Goal: Task Accomplishment & Management: Use online tool/utility

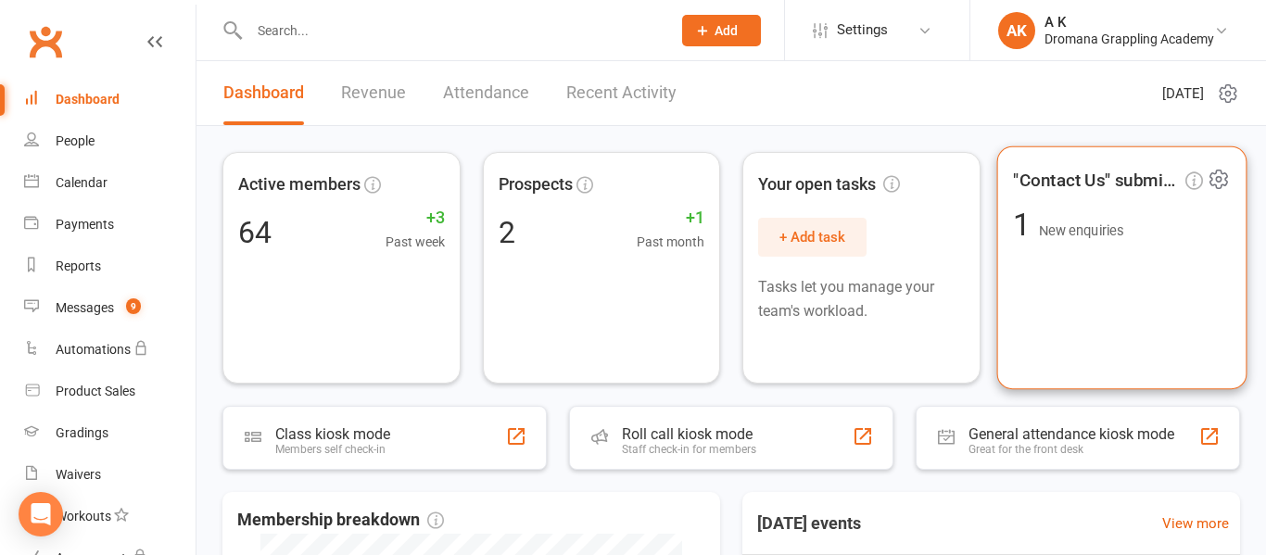
click at [1085, 217] on div "1 New enquiries" at bounding box center [1068, 226] width 110 height 32
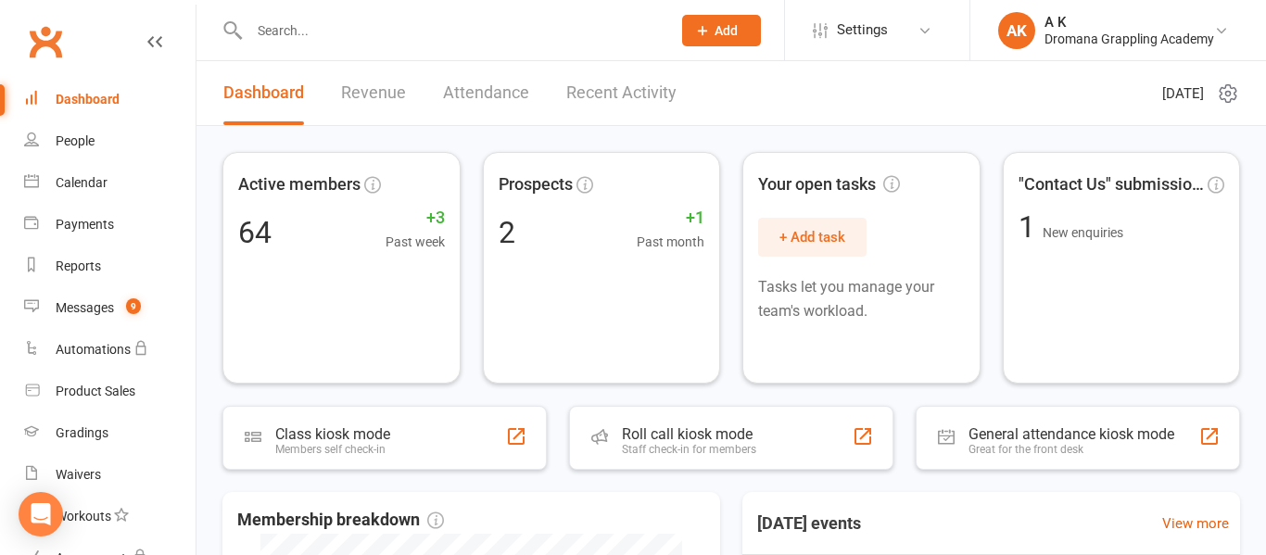
click at [642, 99] on link "Recent Activity" at bounding box center [621, 93] width 110 height 64
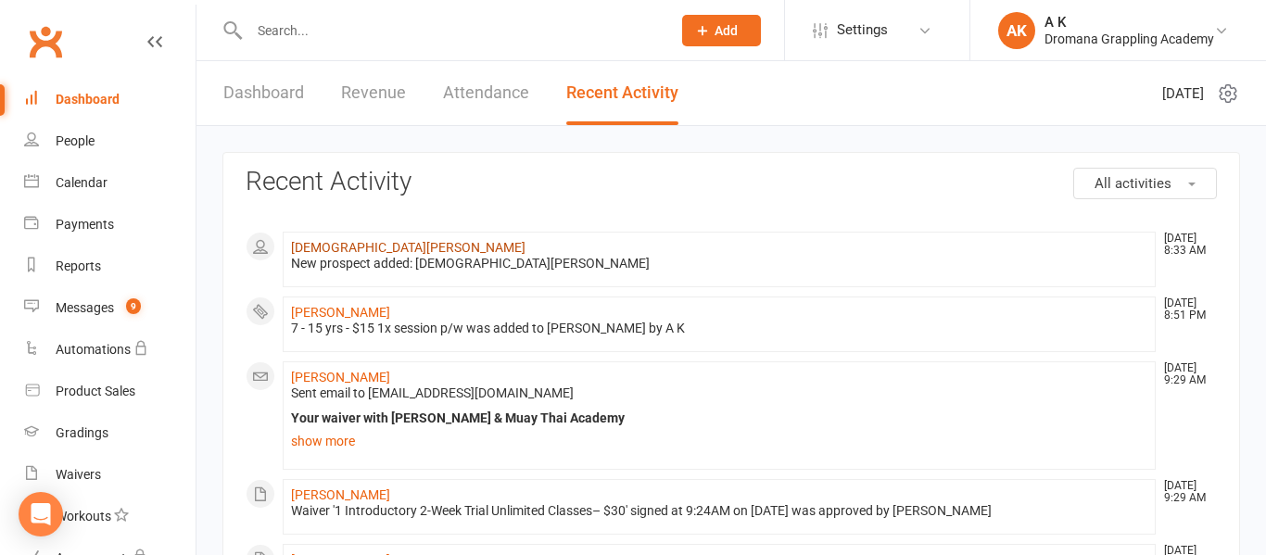
click at [360, 248] on link "Christian De lima" at bounding box center [408, 247] width 235 height 15
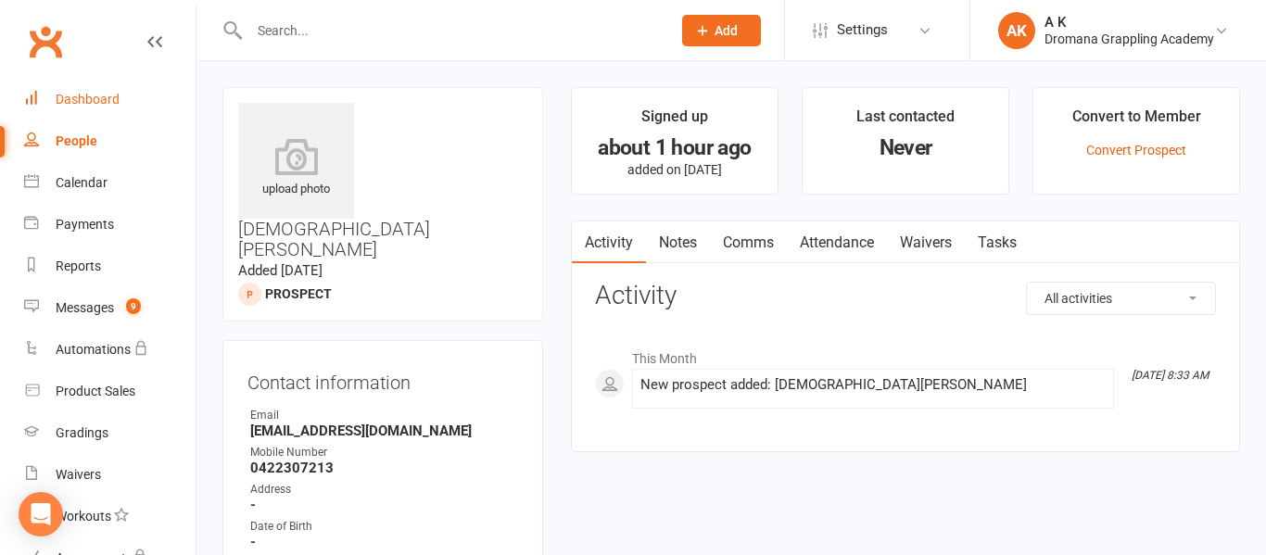
click at [70, 106] on div "Dashboard" at bounding box center [88, 99] width 64 height 15
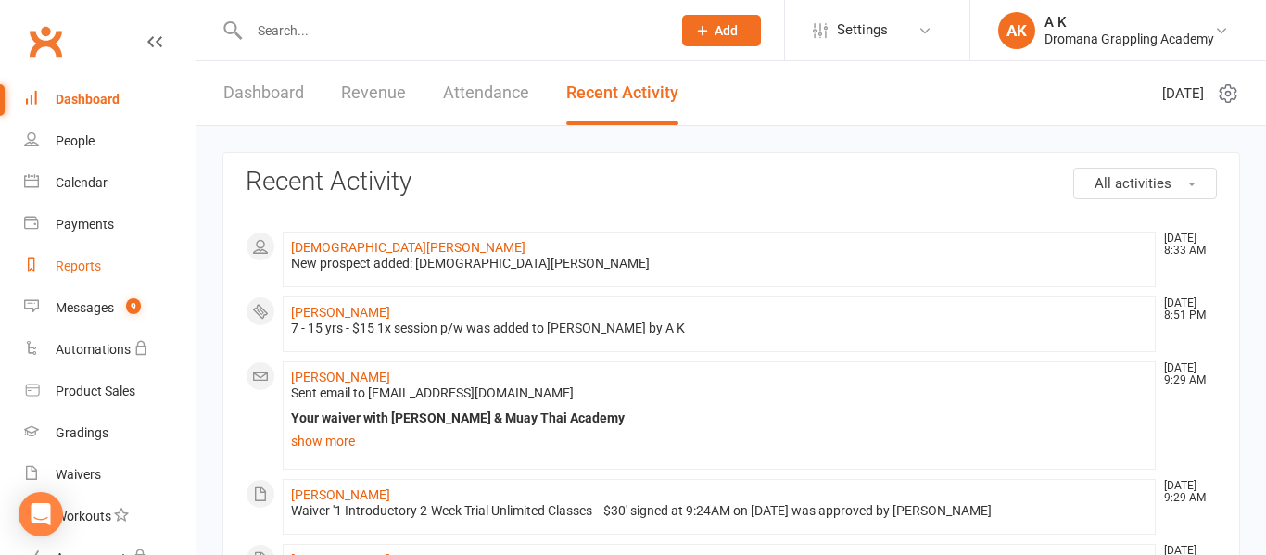
click at [70, 260] on div "Reports" at bounding box center [78, 266] width 45 height 15
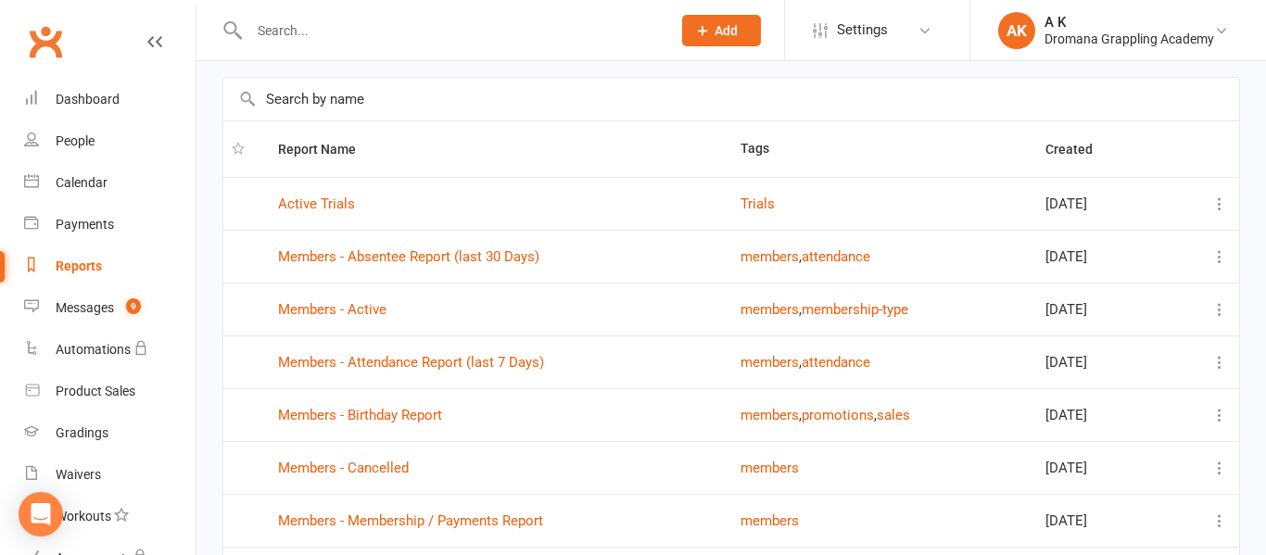
scroll to position [96, 0]
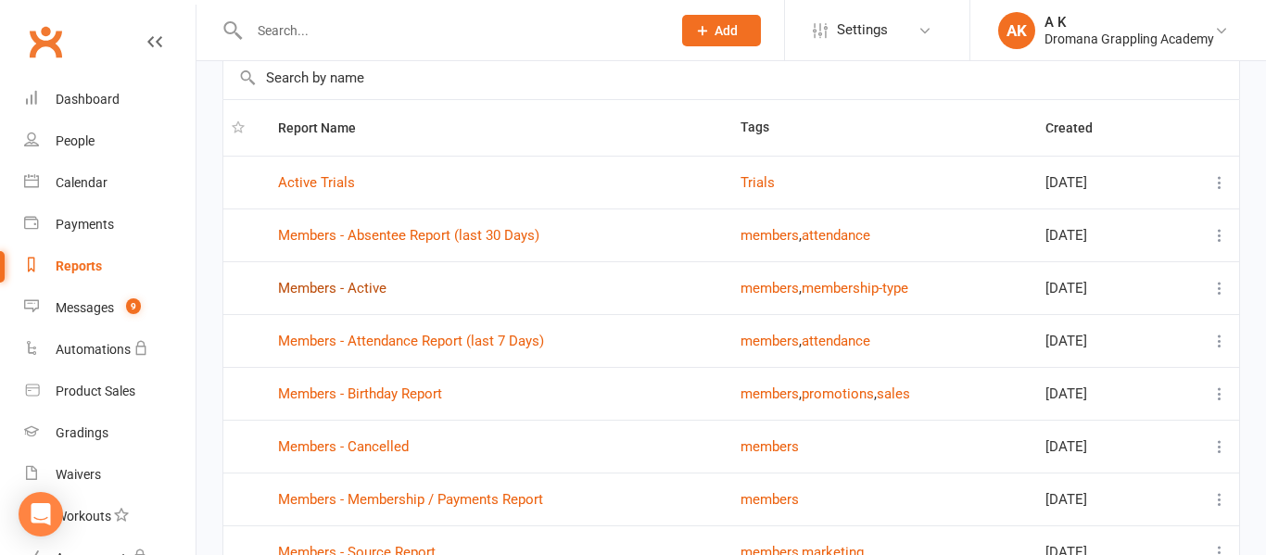
click at [368, 289] on link "Members - Active" at bounding box center [332, 288] width 108 height 17
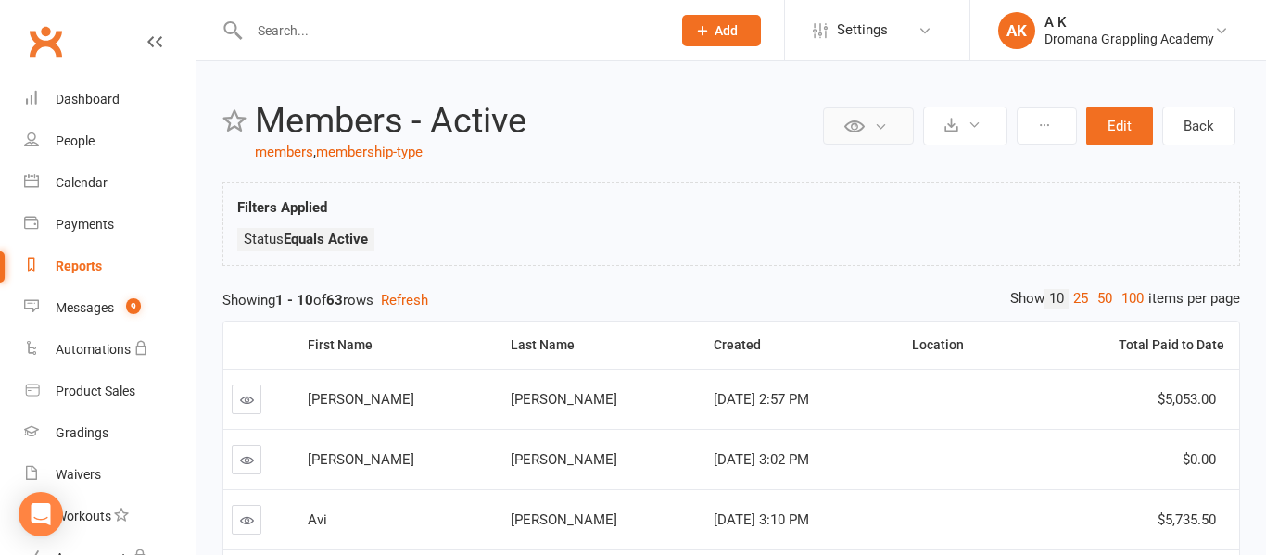
click at [888, 132] on button at bounding box center [868, 126] width 91 height 37
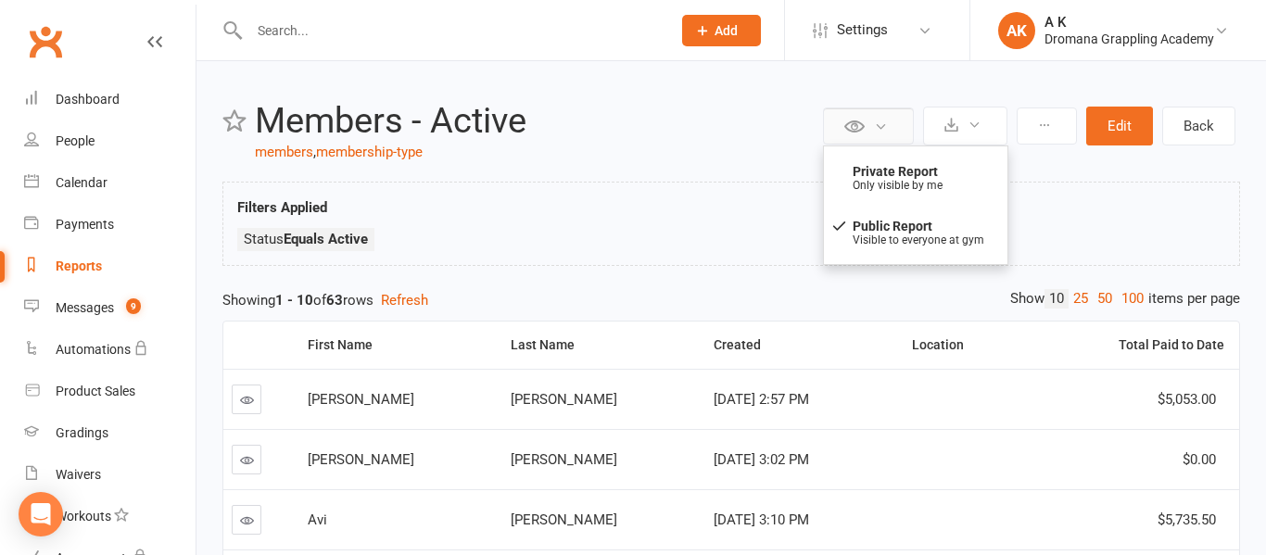
click at [888, 132] on button at bounding box center [868, 126] width 91 height 37
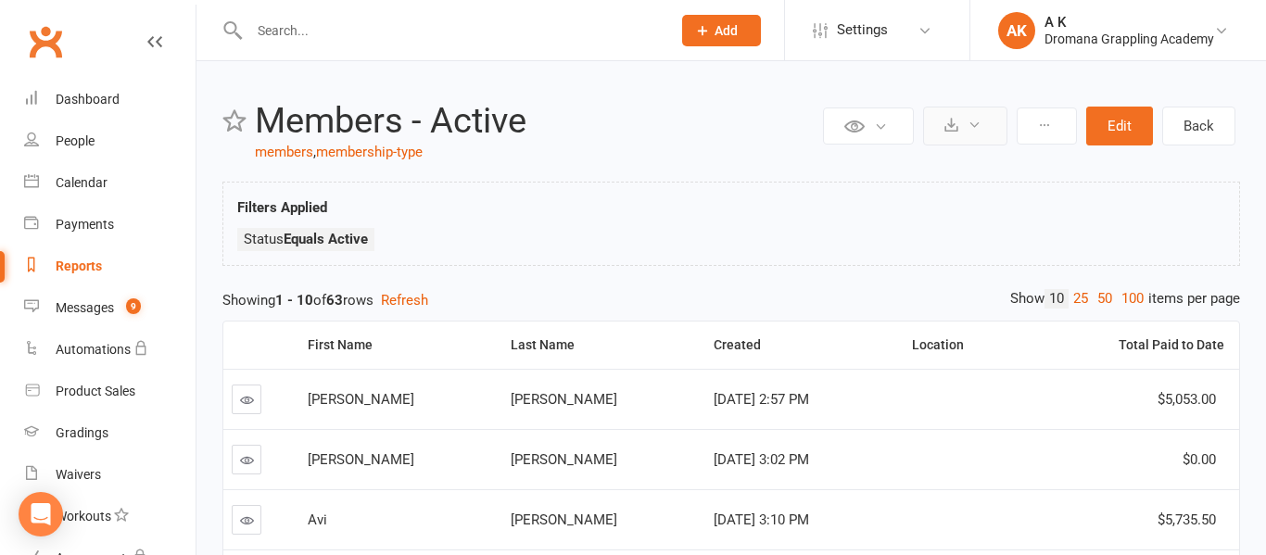
click at [986, 121] on button at bounding box center [965, 126] width 84 height 39
click at [1043, 220] on div "Filters Applied Status Equals Active" at bounding box center [731, 229] width 988 height 64
click at [1045, 133] on button at bounding box center [1047, 126] width 60 height 37
click at [79, 97] on div "Dashboard" at bounding box center [88, 99] width 64 height 15
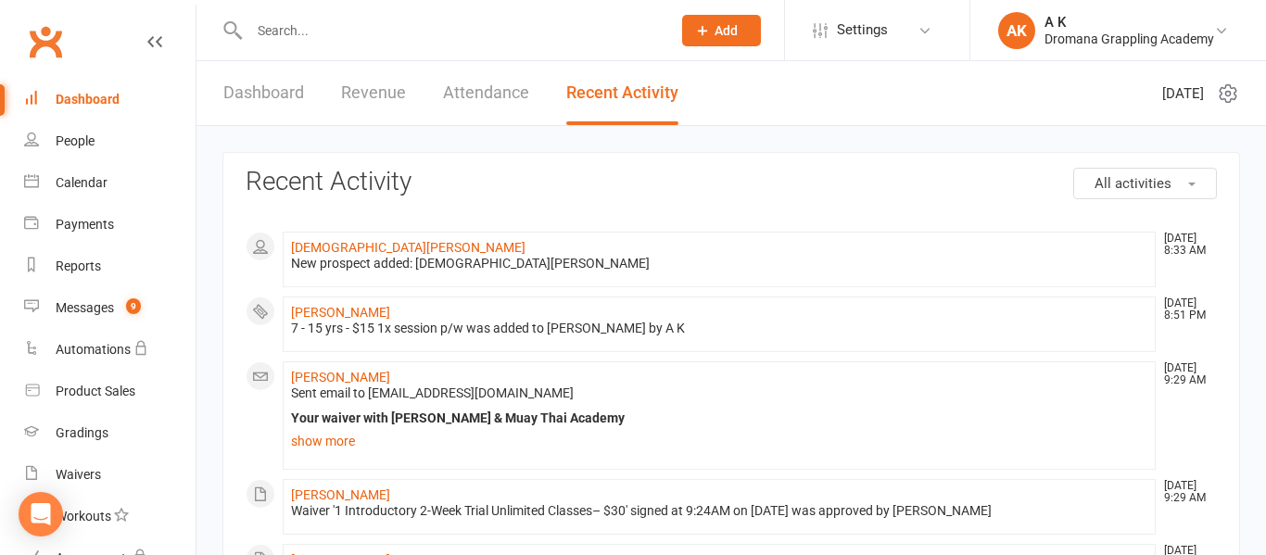
click at [402, 25] on input "text" at bounding box center [451, 31] width 414 height 26
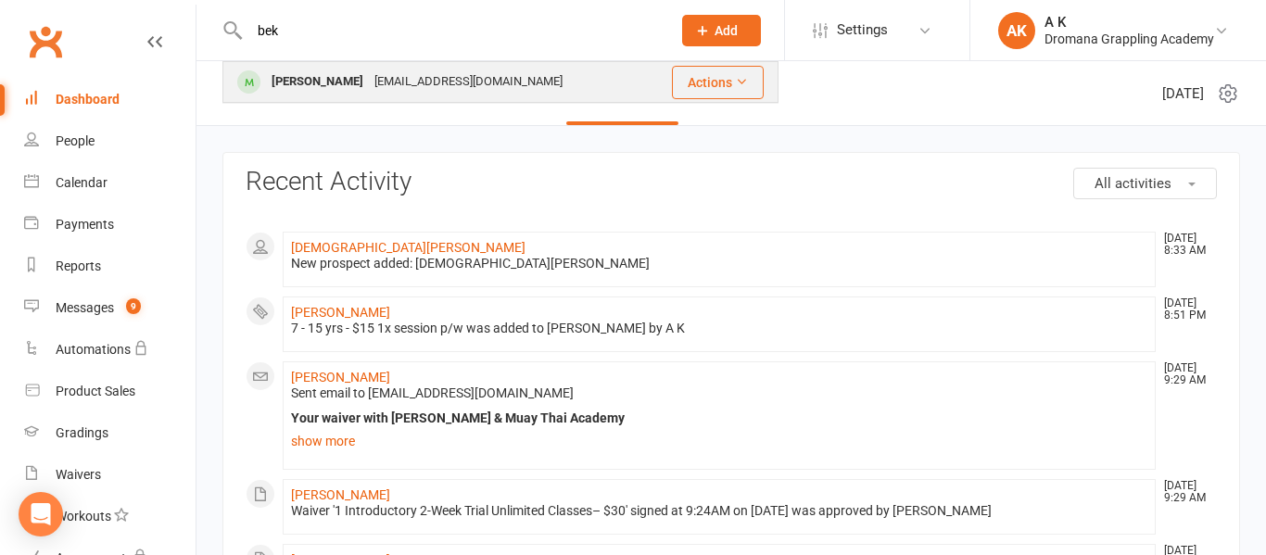
type input "bek"
click at [369, 76] on div "bekimalija1@gmail.com" at bounding box center [468, 82] width 199 height 27
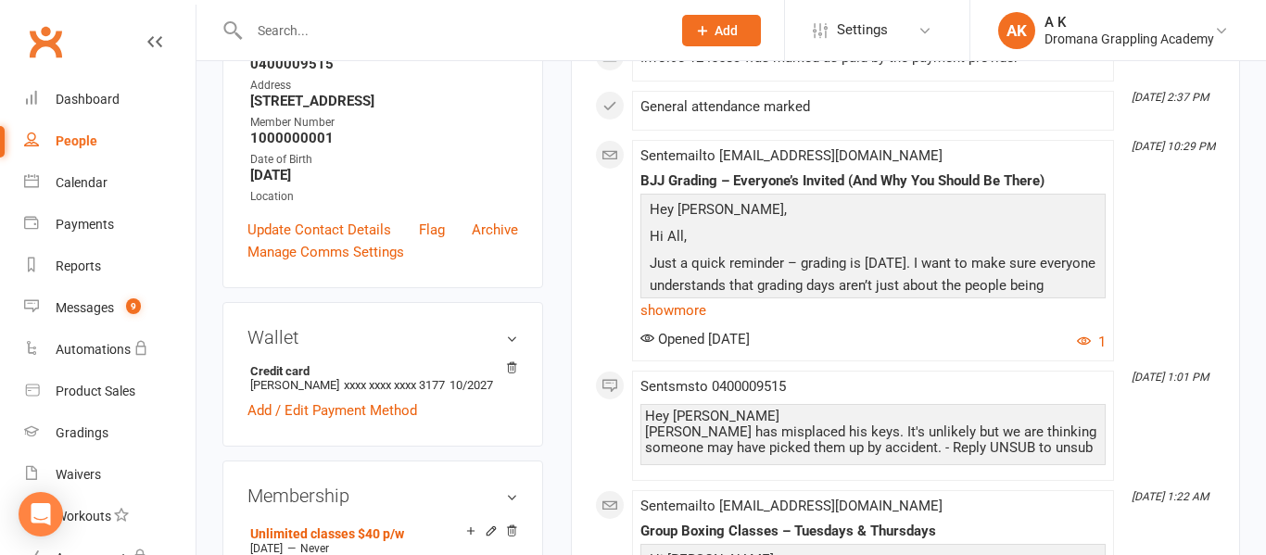
scroll to position [360, 0]
click at [356, 240] on link "Update Contact Details" at bounding box center [320, 229] width 144 height 22
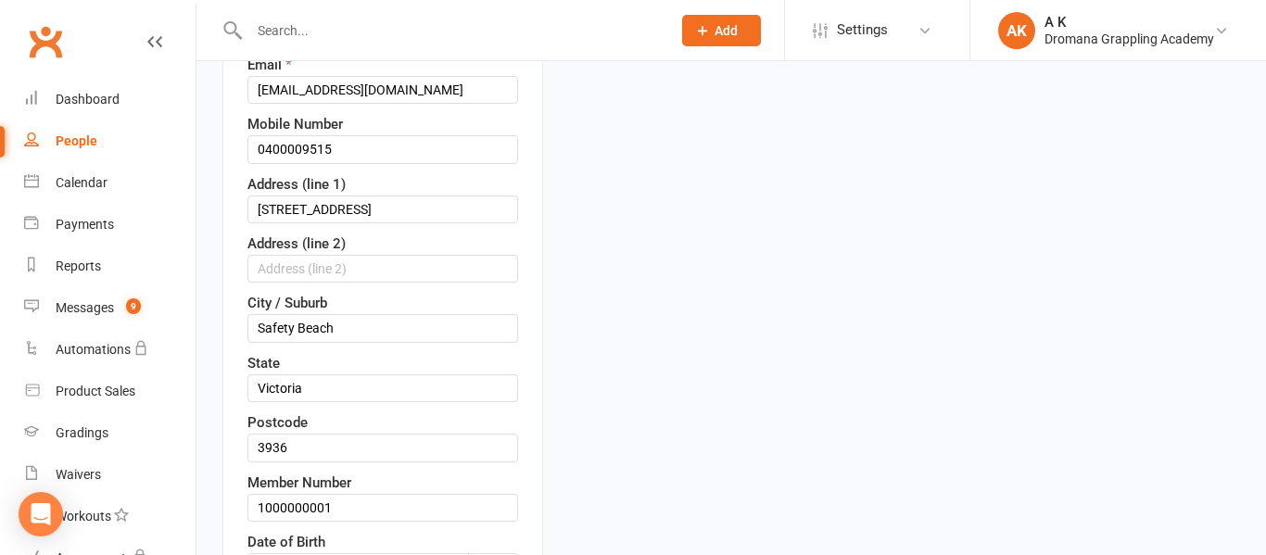
scroll to position [477, 0]
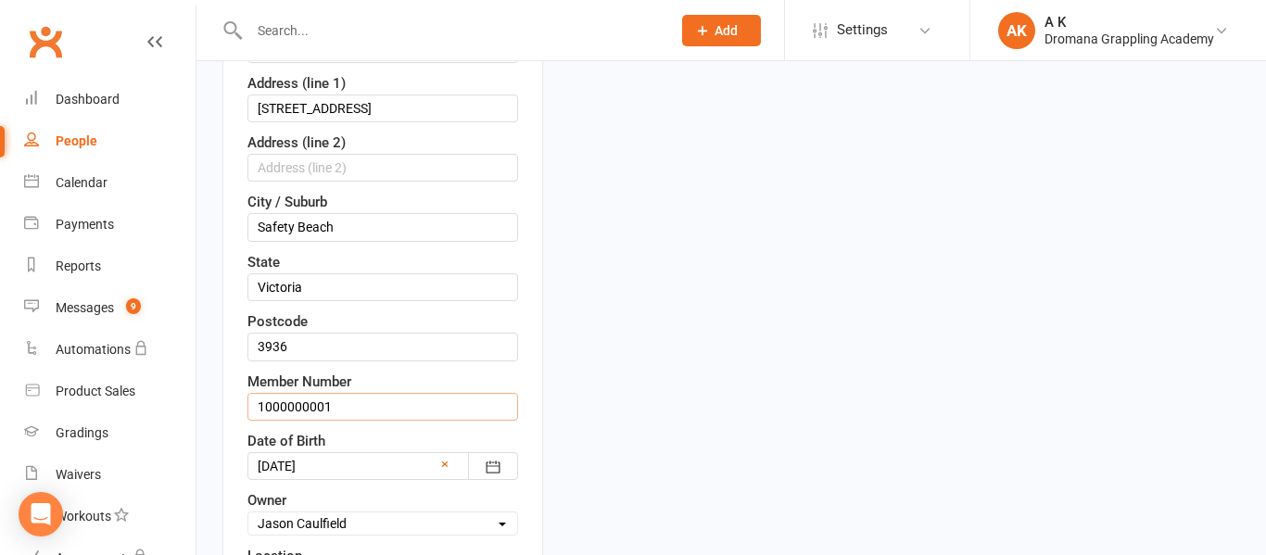
click at [348, 404] on input "1000000001" at bounding box center [383, 407] width 271 height 28
type input "1"
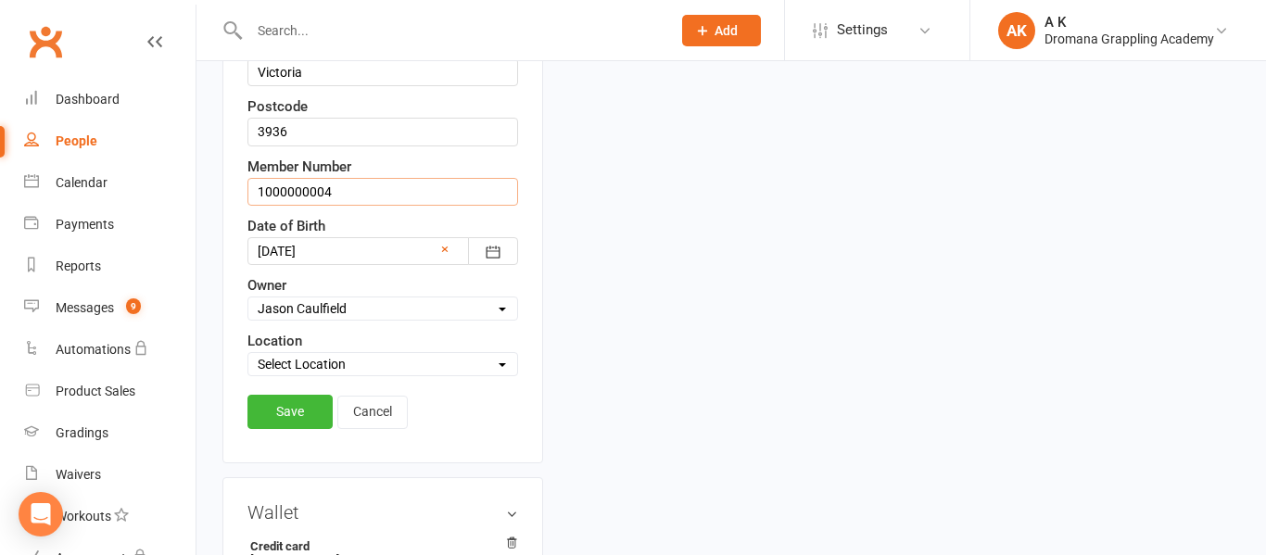
scroll to position [695, 0]
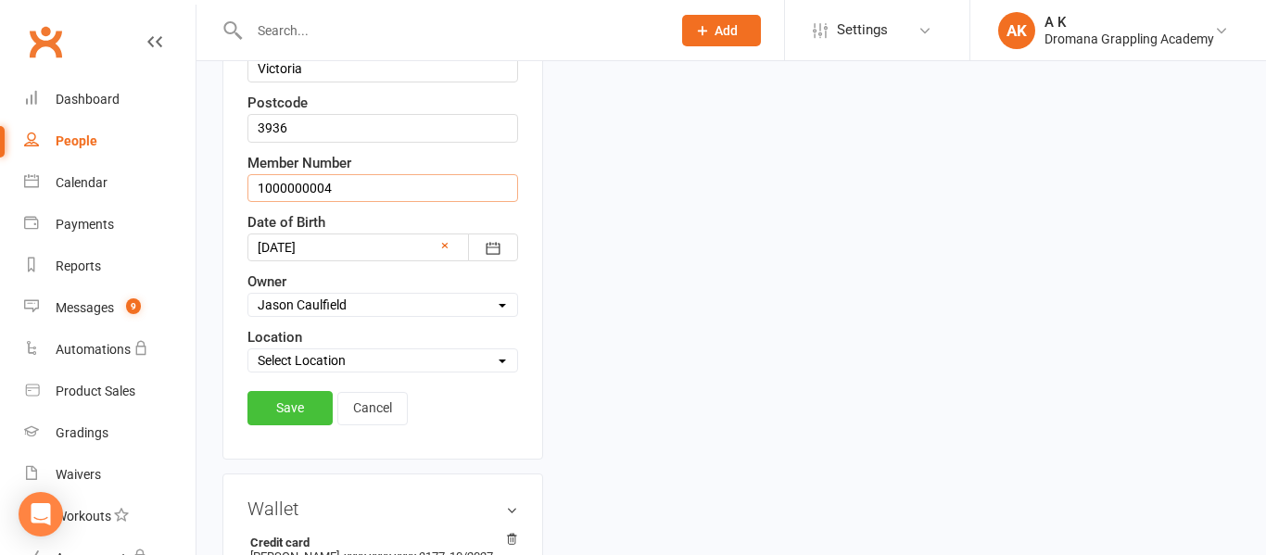
type input "1000000004"
click at [296, 415] on link "Save" at bounding box center [290, 407] width 85 height 33
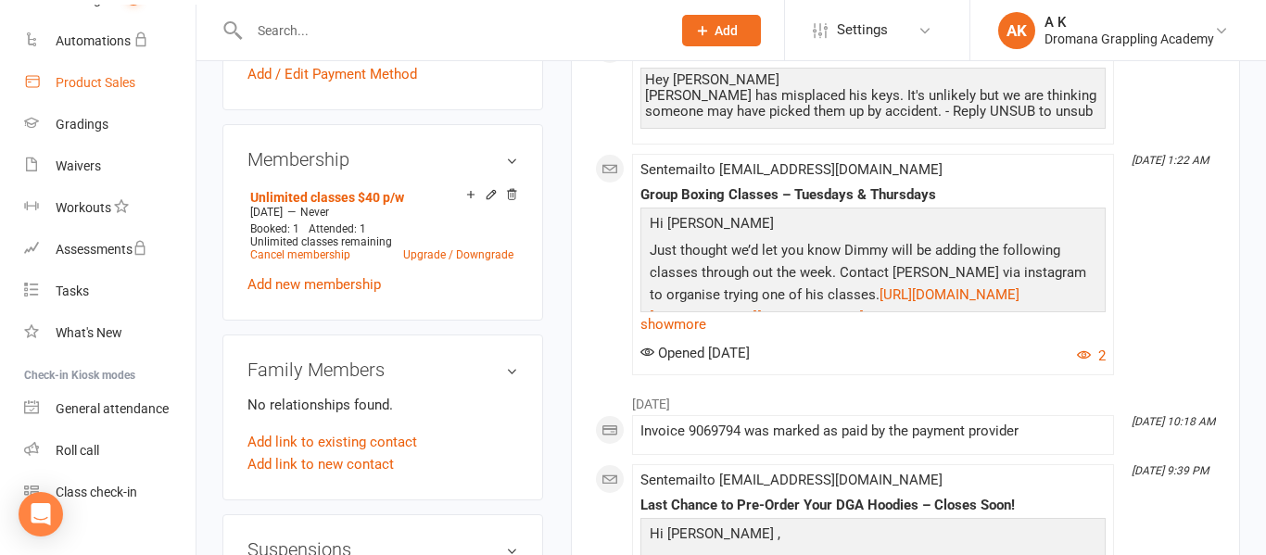
scroll to position [337, 0]
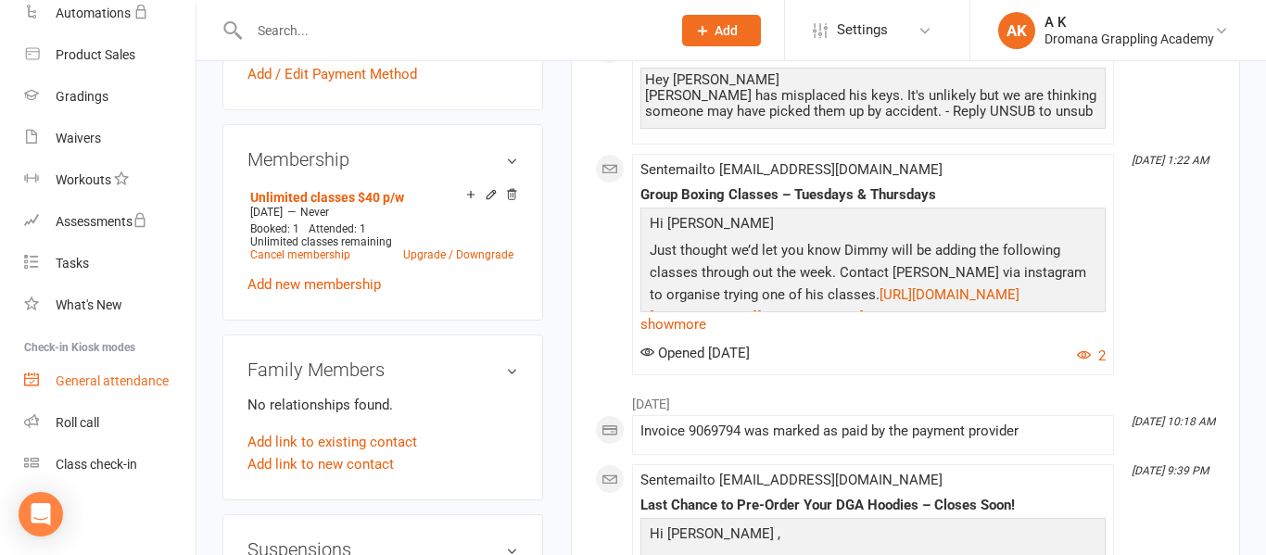
click at [82, 392] on link "General attendance" at bounding box center [110, 382] width 172 height 42
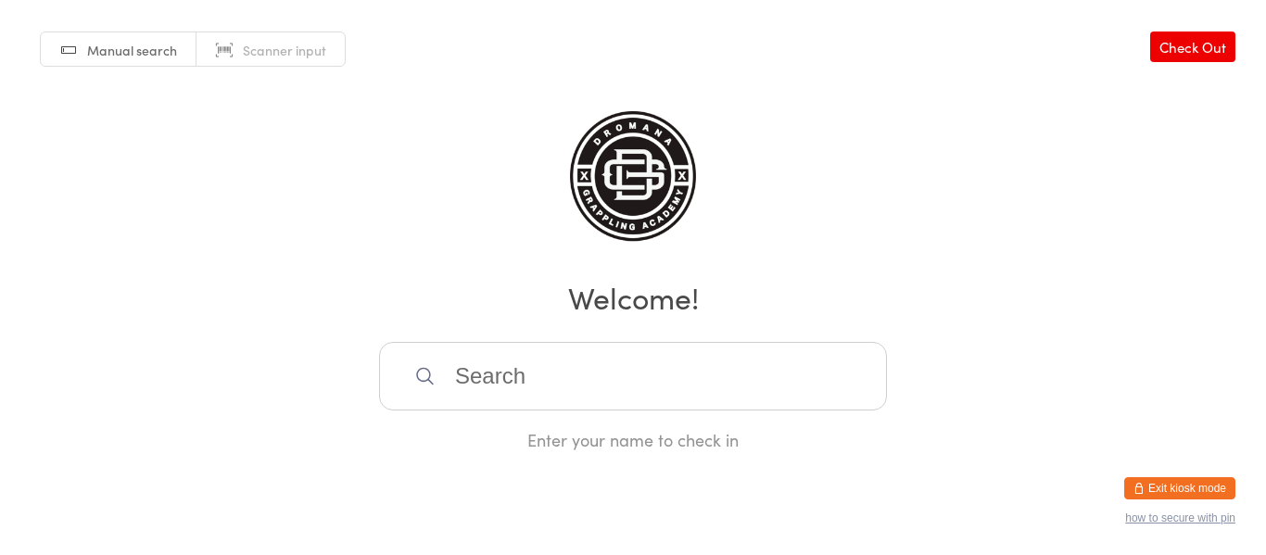
click at [286, 44] on span "Scanner input" at bounding box center [284, 50] width 83 height 19
type input "1000000024"
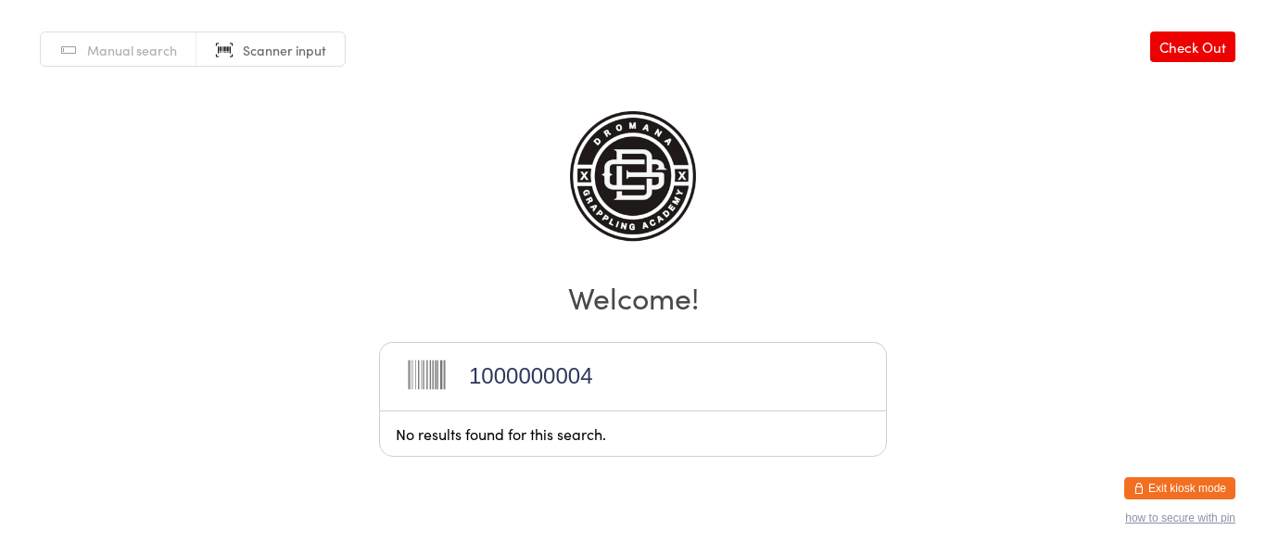
type input "1000000004"
click at [1157, 486] on button "Exit kiosk mode" at bounding box center [1180, 488] width 111 height 22
click at [105, 50] on span "Manual search" at bounding box center [132, 50] width 90 height 19
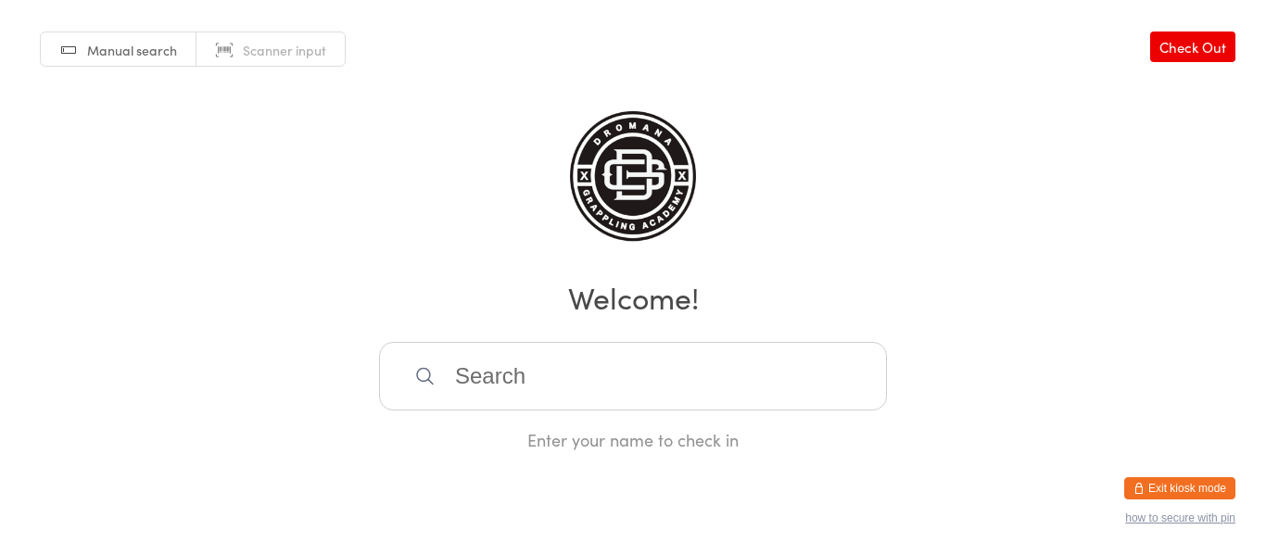
click at [1188, 53] on link "Check Out" at bounding box center [1192, 47] width 85 height 31
click at [1175, 492] on button "Exit kiosk mode" at bounding box center [1180, 488] width 111 height 22
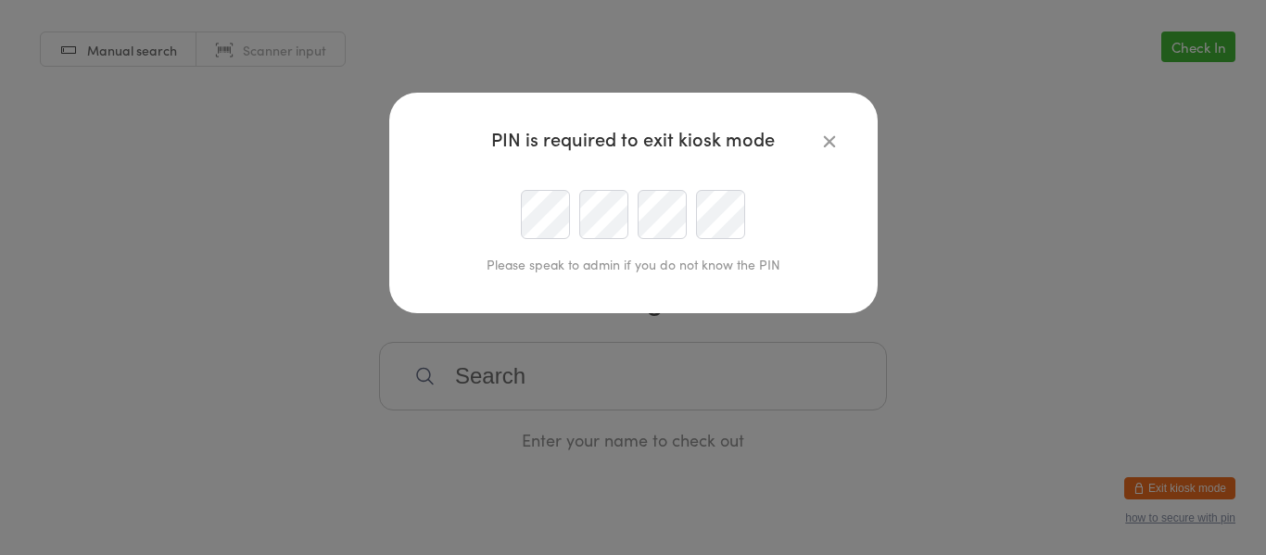
type input "adam.krieger1@gmail.com"
click at [831, 146] on icon "button" at bounding box center [830, 141] width 20 height 20
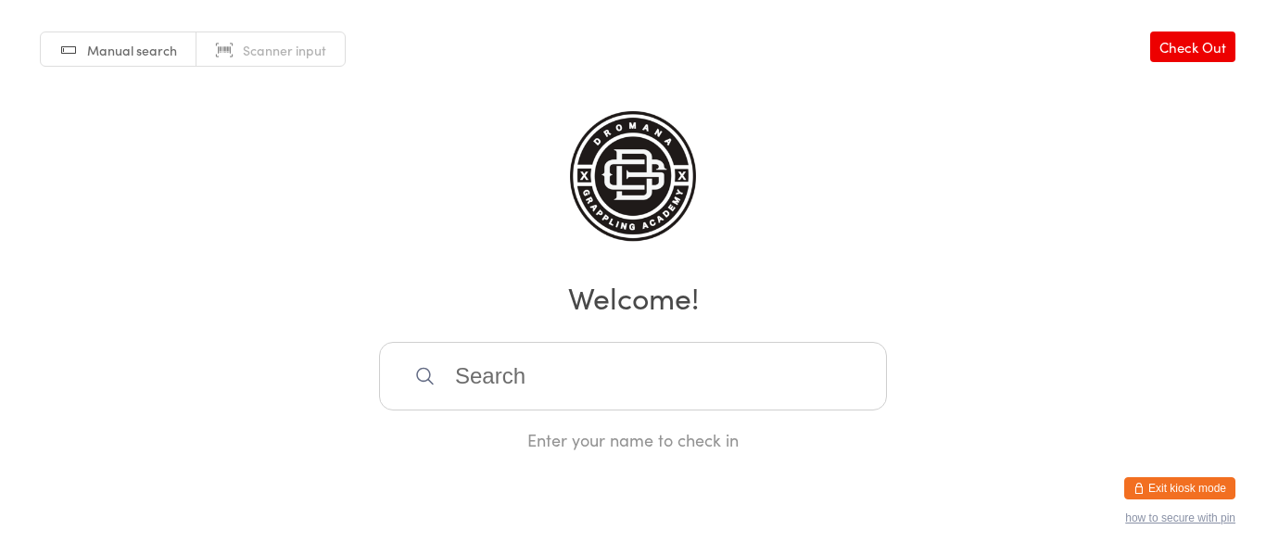
click at [235, 341] on div "Manual search Scanner input Check Out Welcome! Enter your name to check in" at bounding box center [633, 225] width 1266 height 451
click at [79, 62] on link "Manual search" at bounding box center [119, 49] width 156 height 35
click at [1194, 480] on button "Exit kiosk mode" at bounding box center [1180, 488] width 111 height 22
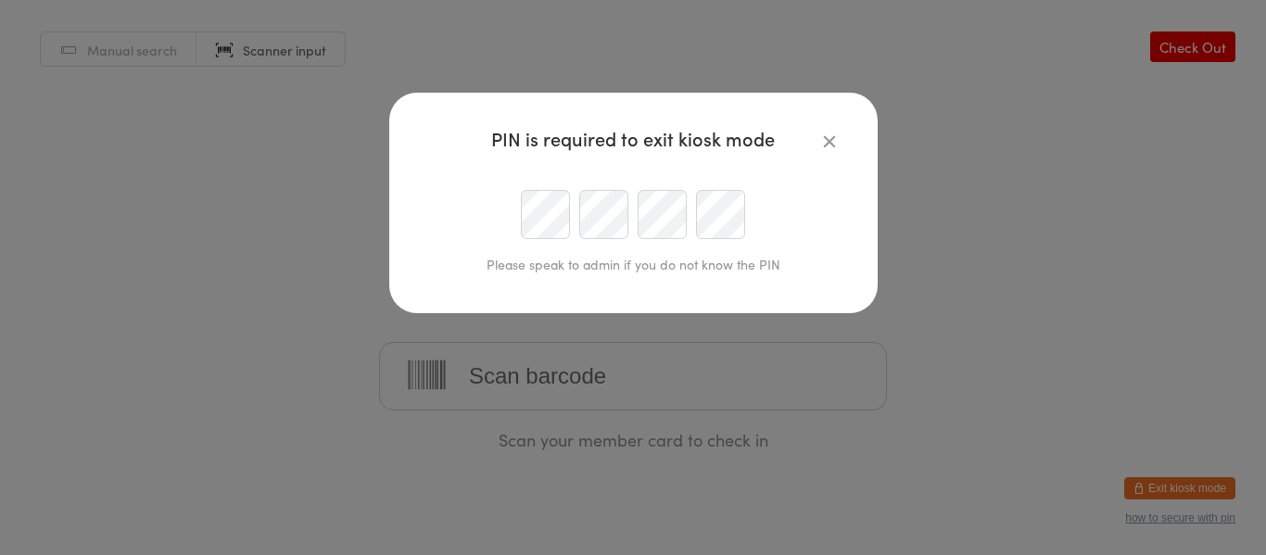
type input "adam.krieger1@gmail.com"
click at [830, 139] on icon "button" at bounding box center [830, 141] width 20 height 20
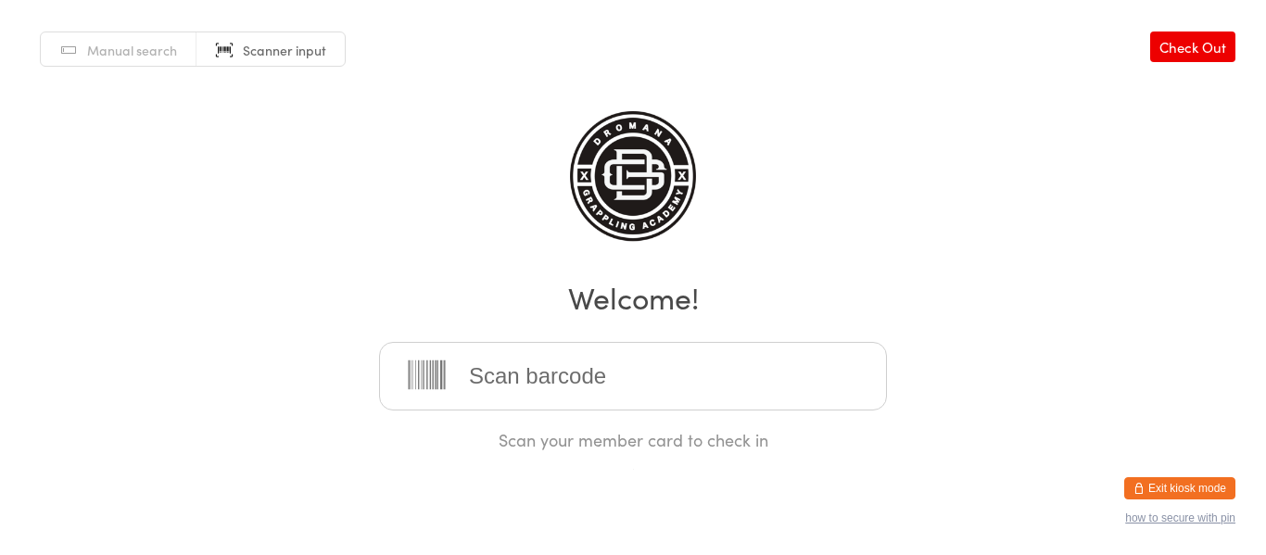
click at [1166, 491] on button "Exit kiosk mode" at bounding box center [1180, 488] width 111 height 22
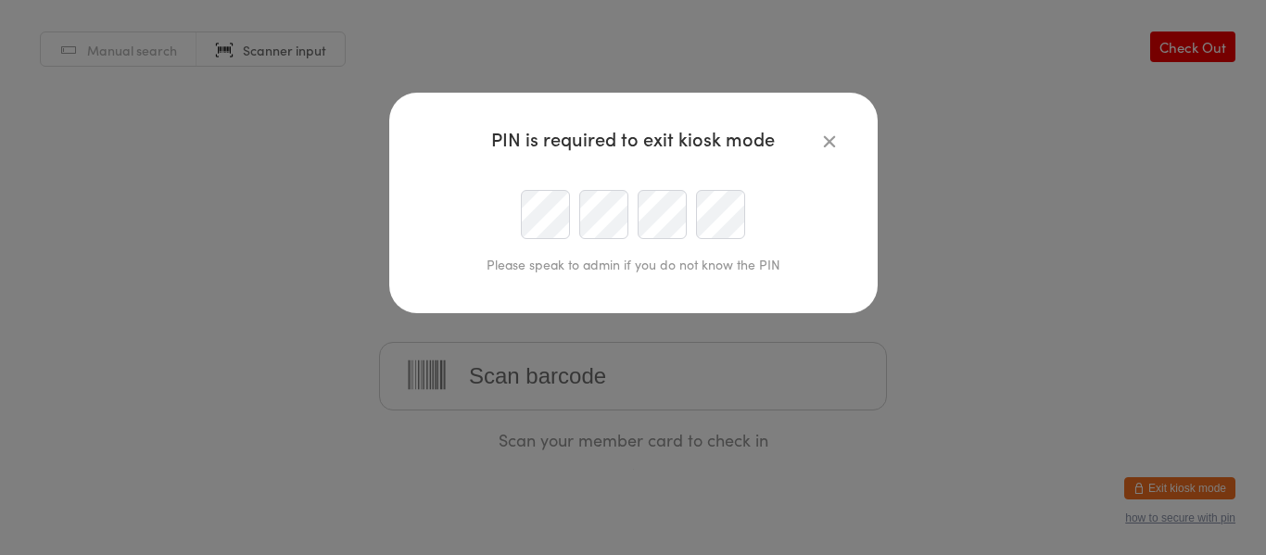
click at [832, 143] on icon "button" at bounding box center [830, 141] width 20 height 20
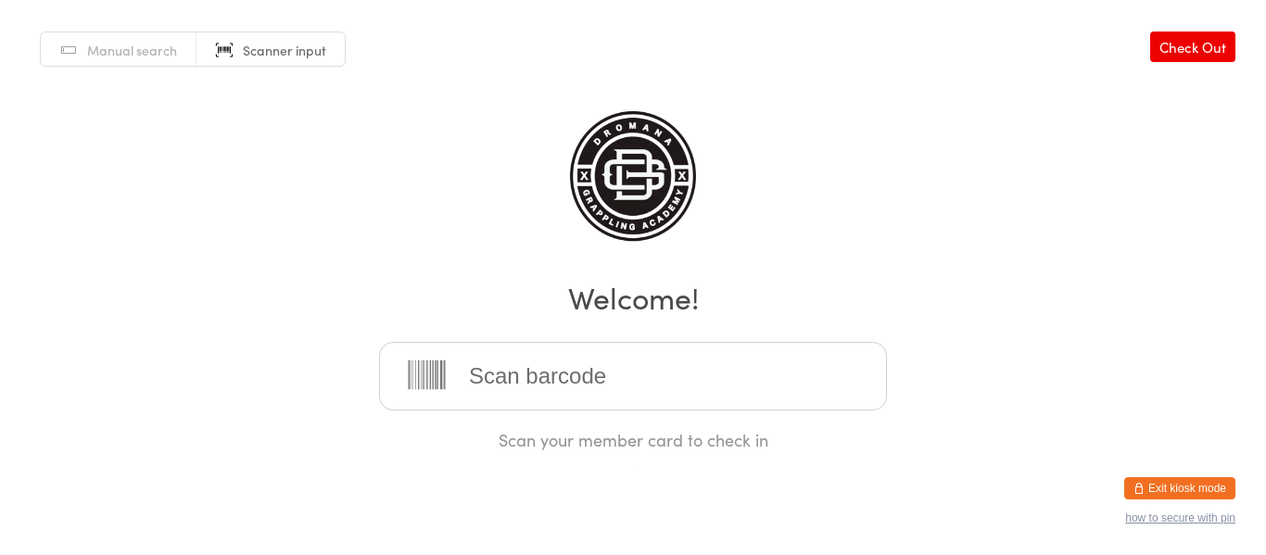
click at [1191, 51] on link "Check Out" at bounding box center [1192, 47] width 85 height 31
type input "1000000004"
click at [1191, 57] on link "Check Out" at bounding box center [1192, 47] width 85 height 31
click at [121, 32] on div "Manual search Scanner input" at bounding box center [193, 49] width 306 height 35
click at [121, 45] on span "Manual search" at bounding box center [132, 50] width 90 height 19
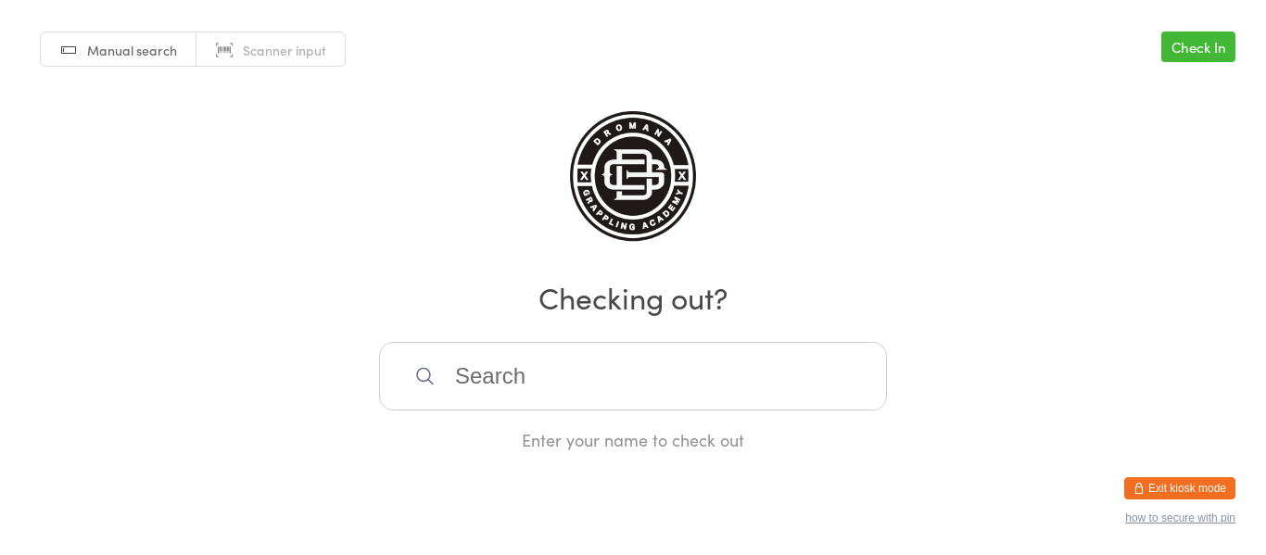
click at [1170, 492] on button "Exit kiosk mode" at bounding box center [1180, 488] width 111 height 22
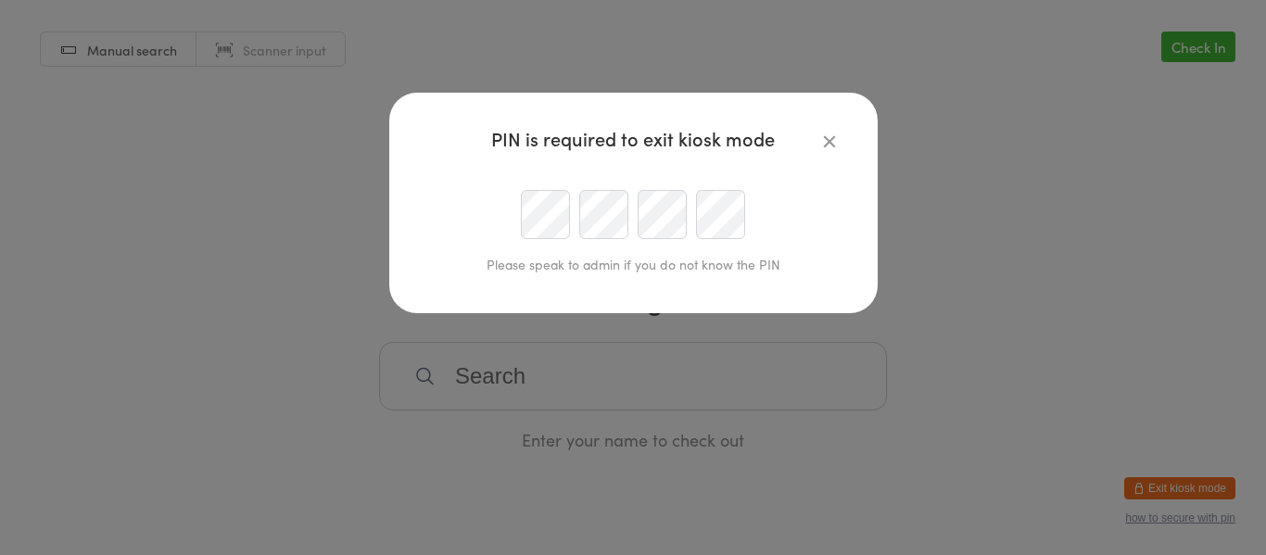
type input "[PERSON_NAME][EMAIL_ADDRESS][DOMAIN_NAME]"
click at [833, 142] on icon "button" at bounding box center [830, 141] width 20 height 20
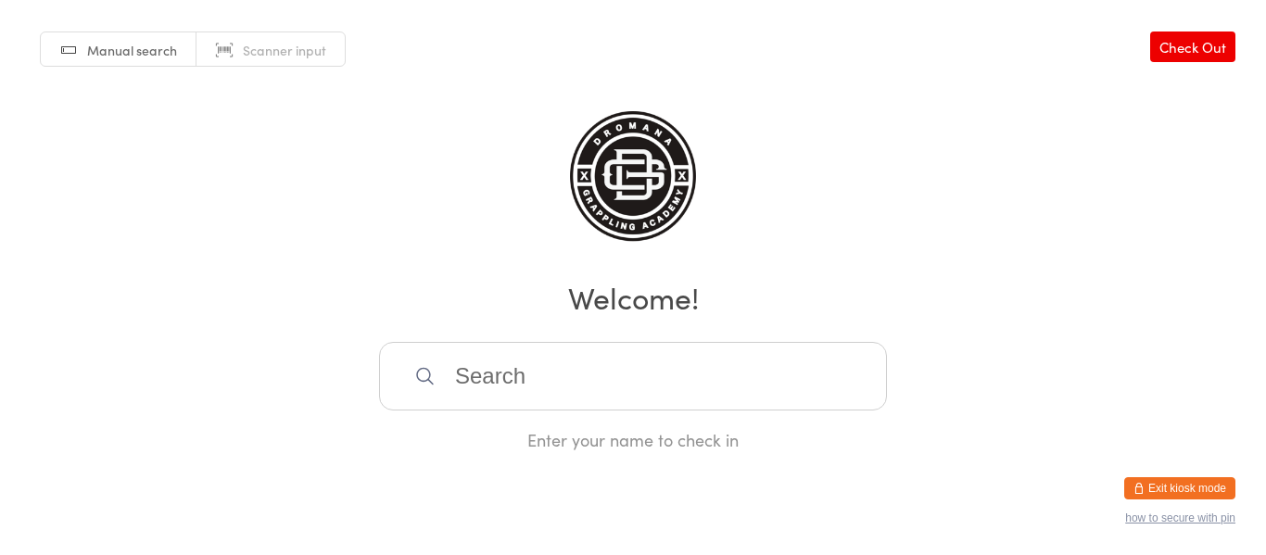
click at [1159, 493] on button "Exit kiosk mode" at bounding box center [1180, 488] width 111 height 22
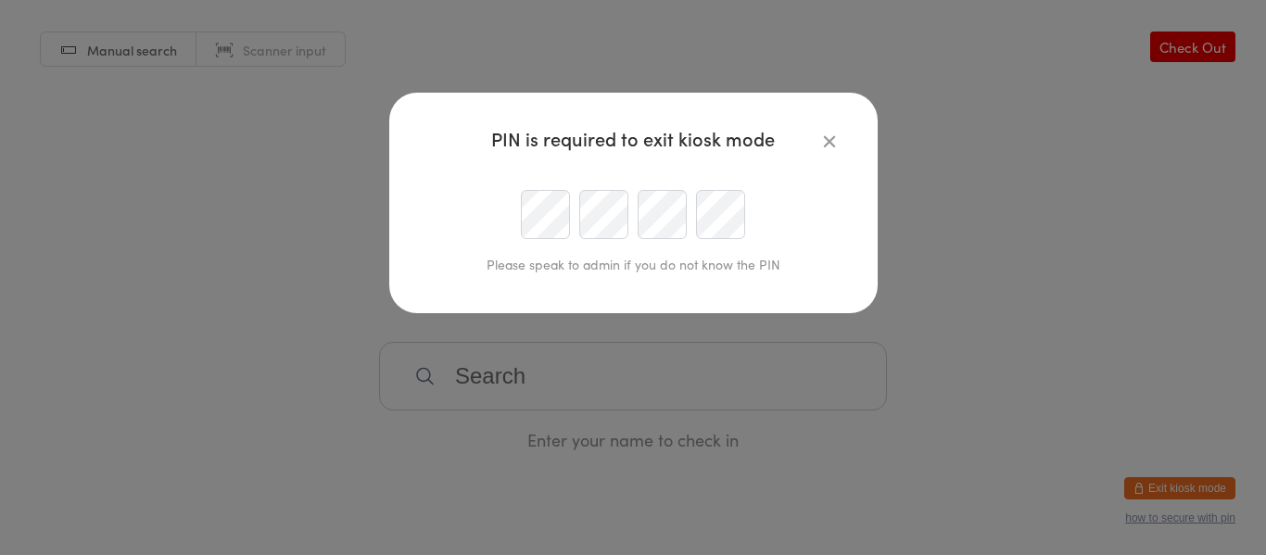
type input "[PERSON_NAME][EMAIL_ADDRESS][DOMAIN_NAME]"
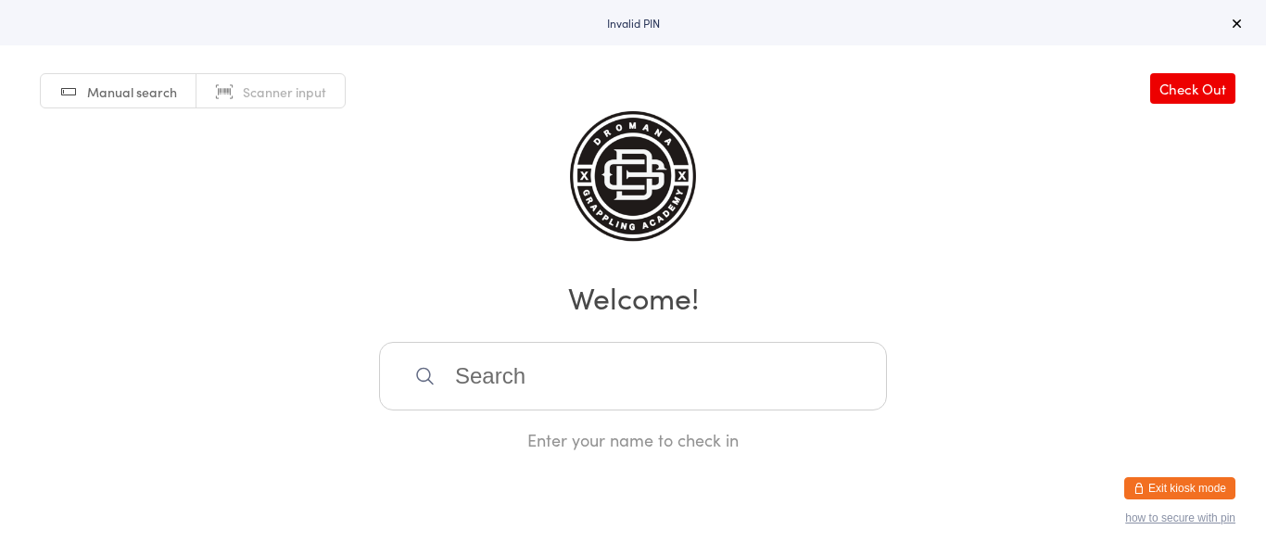
click at [1238, 21] on icon at bounding box center [1237, 23] width 15 height 15
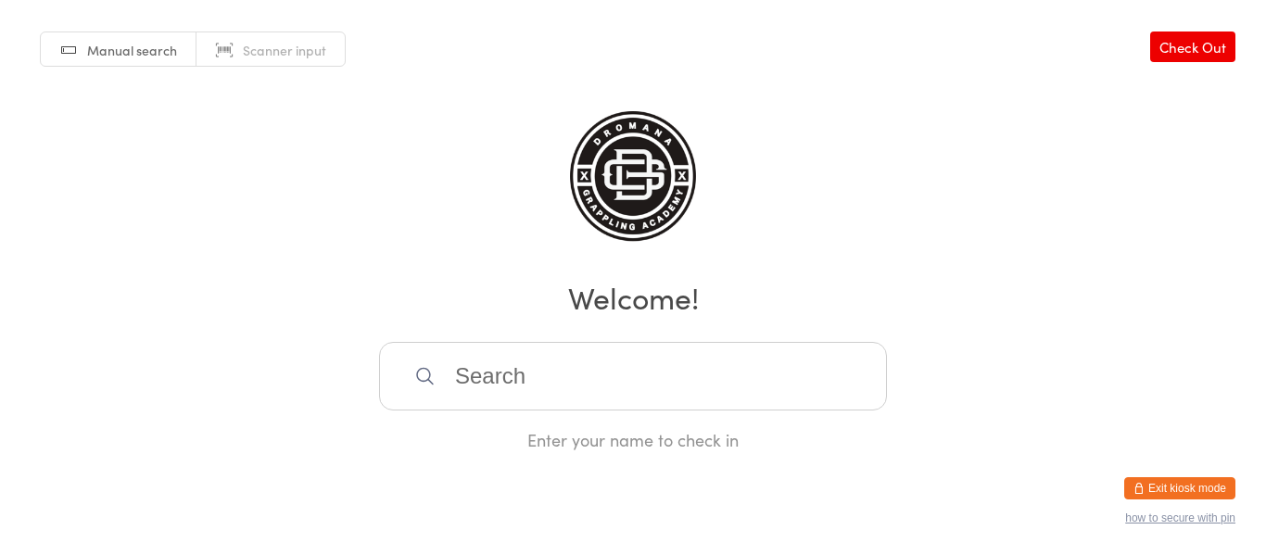
click at [1167, 486] on button "Exit kiosk mode" at bounding box center [1180, 488] width 111 height 22
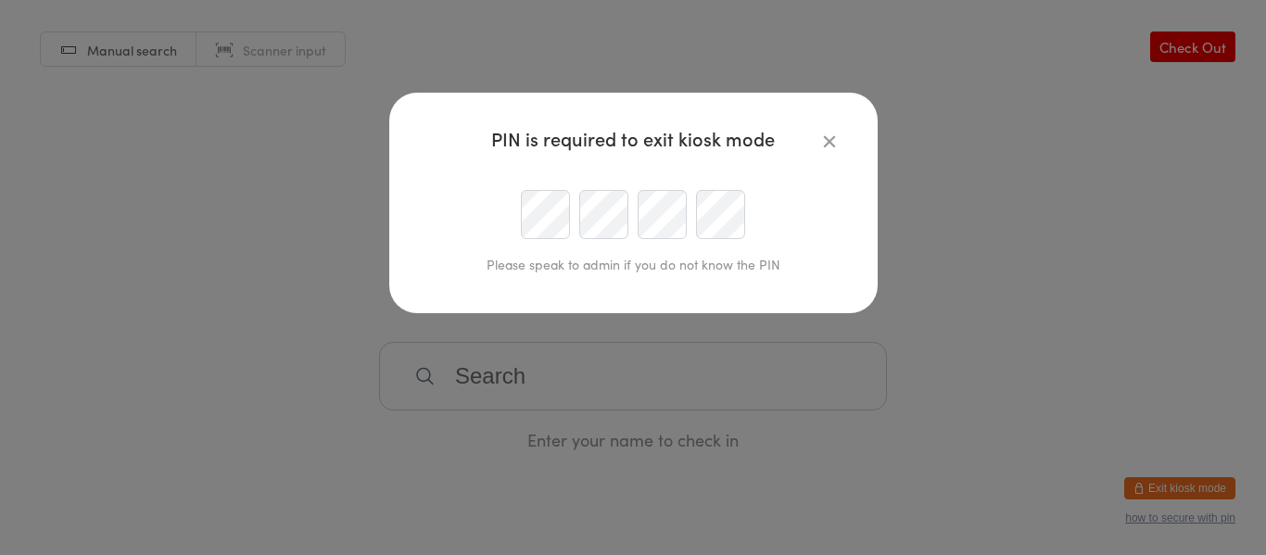
type input "[PERSON_NAME][EMAIL_ADDRESS][DOMAIN_NAME]"
click at [836, 141] on icon "button" at bounding box center [830, 141] width 20 height 20
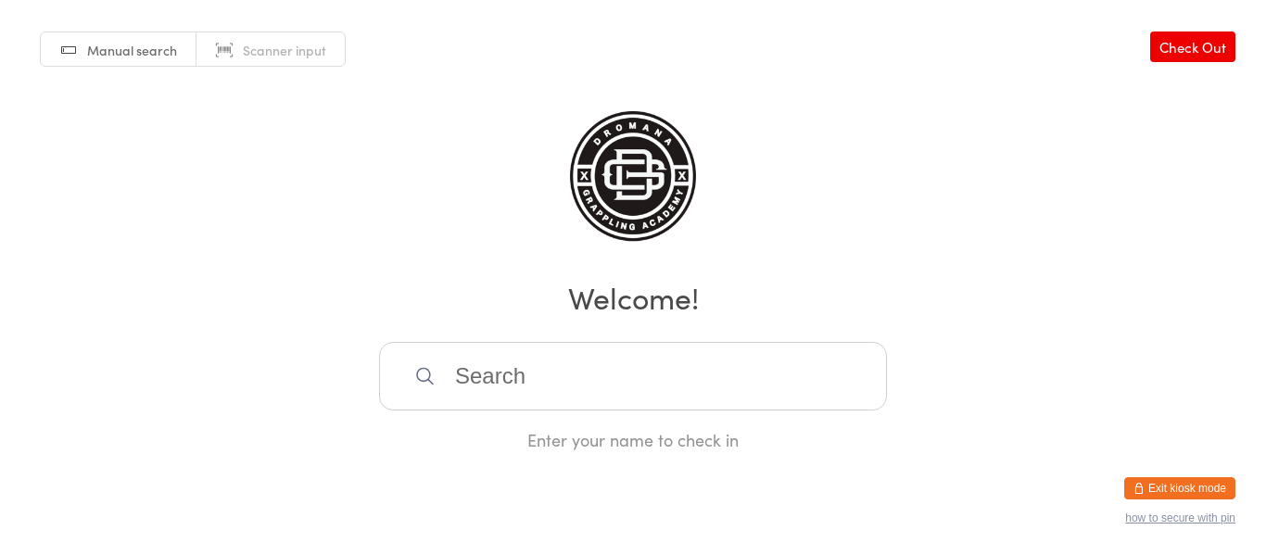
click at [553, 392] on input "search" at bounding box center [633, 376] width 508 height 69
click at [698, 468] on html "You have now entered Kiosk Mode. Members will be able to check themselves in us…" at bounding box center [633, 277] width 1266 height 555
click at [111, 56] on span "Manual search" at bounding box center [132, 50] width 90 height 19
click at [434, 369] on icon at bounding box center [426, 376] width 49 height 37
click at [506, 375] on input "search" at bounding box center [633, 376] width 508 height 69
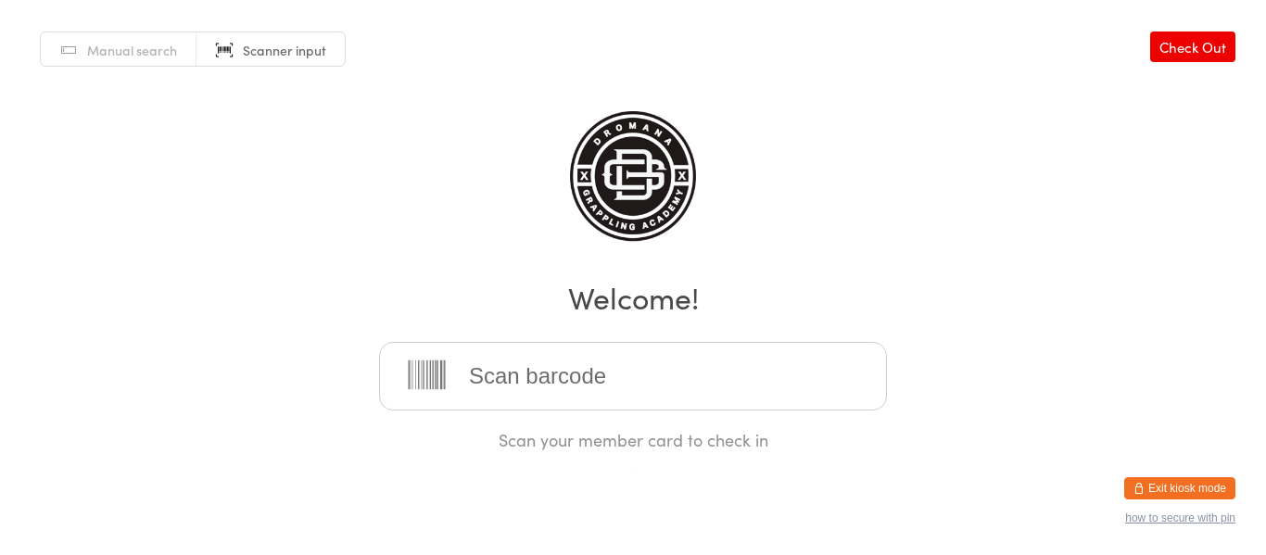
click at [657, 187] on img at bounding box center [633, 180] width 127 height 139
click at [1214, 49] on link "Check Out" at bounding box center [1192, 47] width 85 height 31
click at [1188, 515] on button "how to secure with pin" at bounding box center [1180, 518] width 110 height 13
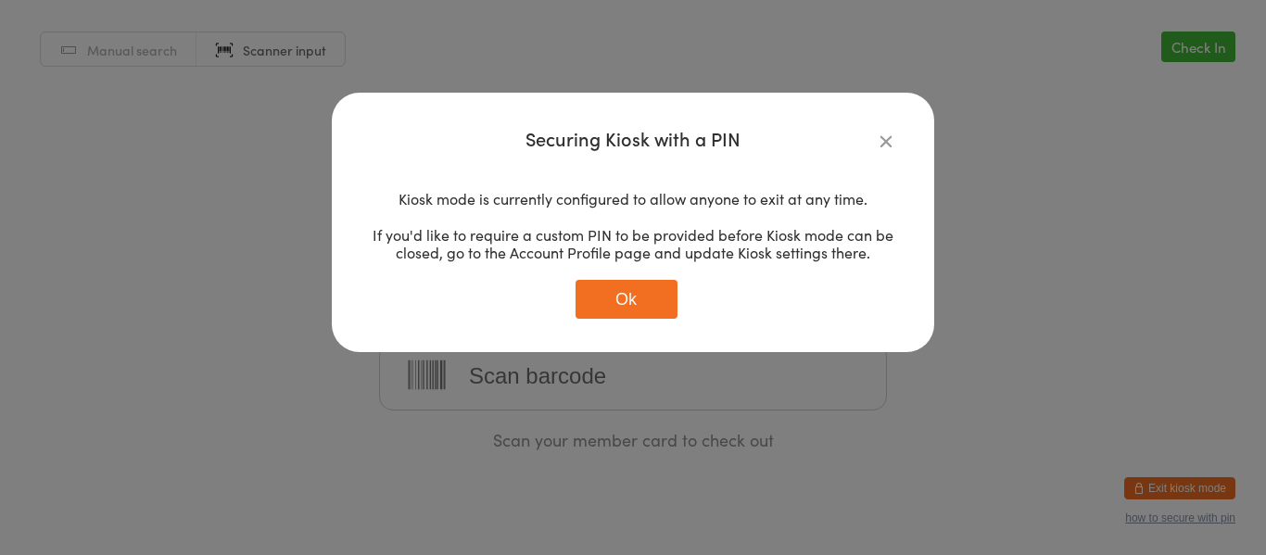
click at [642, 290] on button "Ok" at bounding box center [627, 299] width 102 height 39
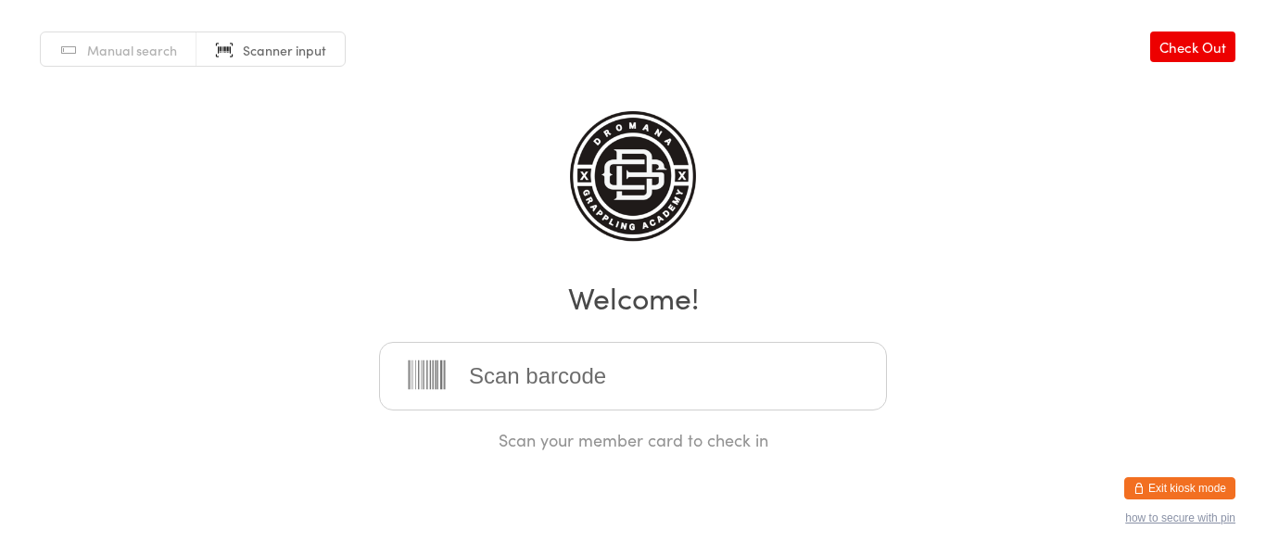
click at [1193, 486] on button "Exit kiosk mode" at bounding box center [1180, 488] width 111 height 22
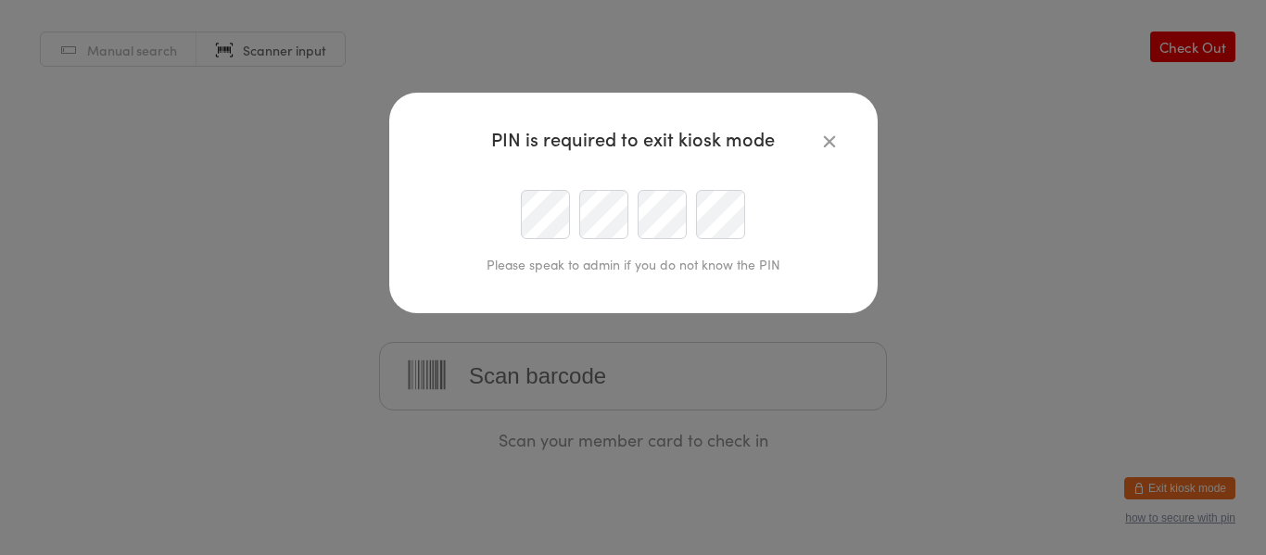
type input "adam.krieger1@gmail.com"
click at [820, 144] on icon "button" at bounding box center [830, 141] width 20 height 20
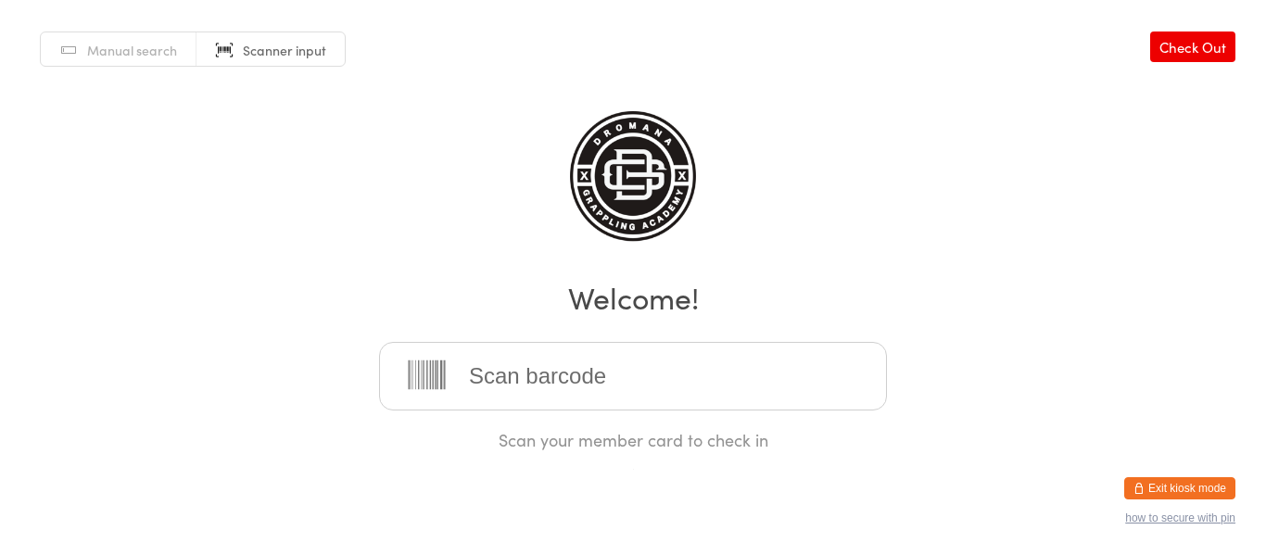
click at [88, 57] on span "Manual search" at bounding box center [132, 50] width 90 height 19
click at [432, 376] on icon at bounding box center [424, 375] width 21 height 21
click at [424, 377] on icon at bounding box center [424, 375] width 21 height 21
click at [631, 182] on img at bounding box center [633, 180] width 127 height 139
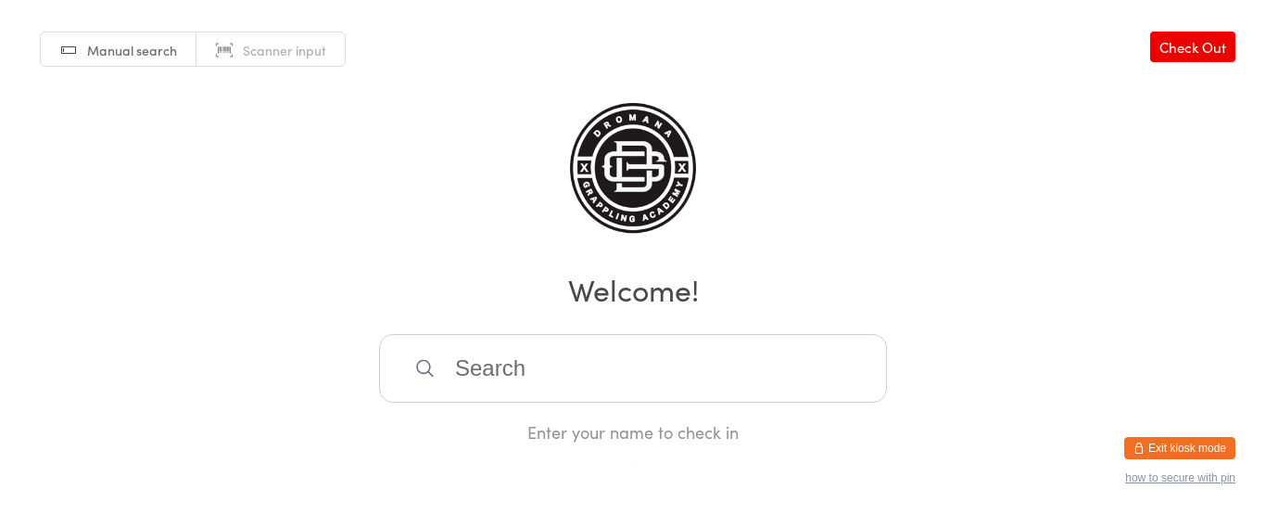
click at [917, 184] on div "Manual search Scanner input Check Out Welcome! Enter your name to check in" at bounding box center [633, 221] width 1266 height 443
click at [886, 72] on div "Manual search Scanner input Check Out Welcome! Enter your name to check in" at bounding box center [633, 221] width 1266 height 443
click at [566, 131] on div "Manual search Scanner input Check Out Welcome! Enter your name to check in" at bounding box center [633, 221] width 1266 height 443
click at [591, 144] on img at bounding box center [633, 172] width 127 height 139
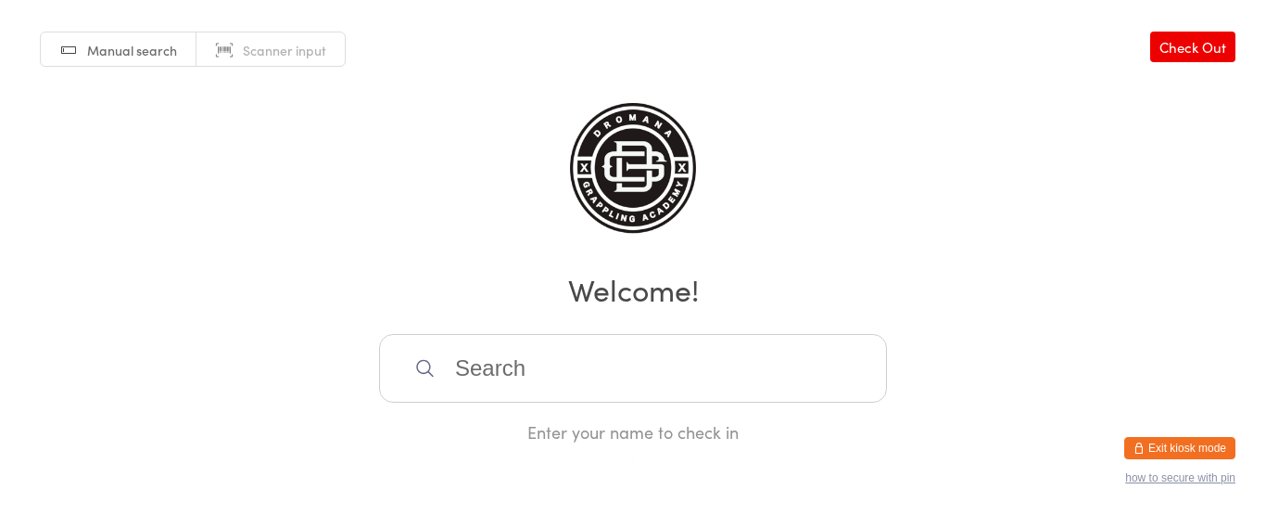
click at [591, 144] on img at bounding box center [633, 172] width 127 height 139
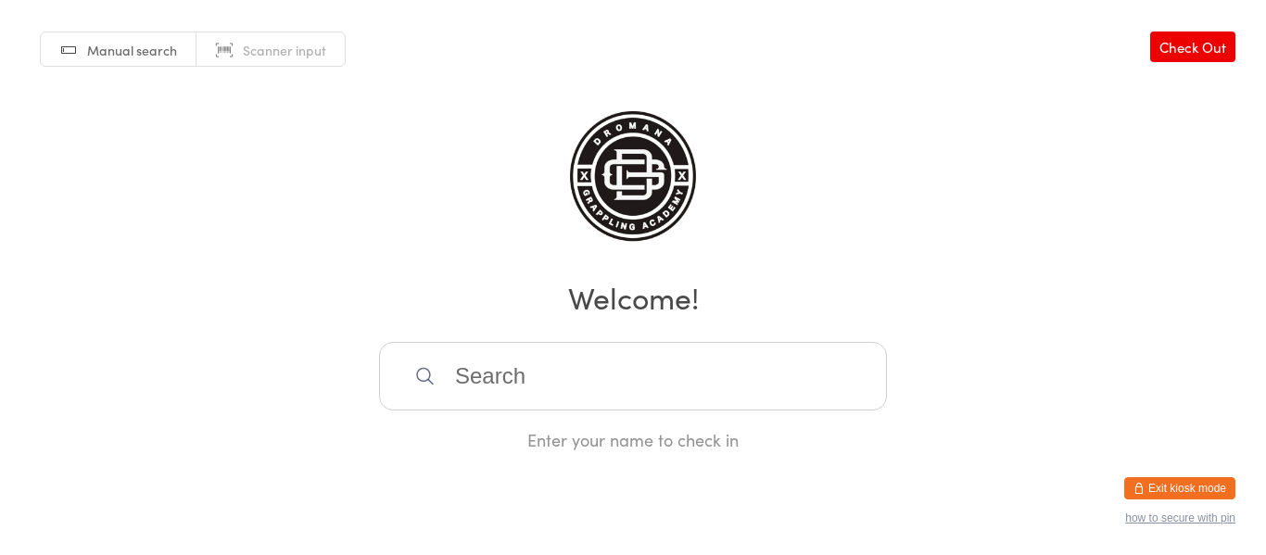
click at [1167, 487] on button "Exit kiosk mode" at bounding box center [1180, 488] width 111 height 22
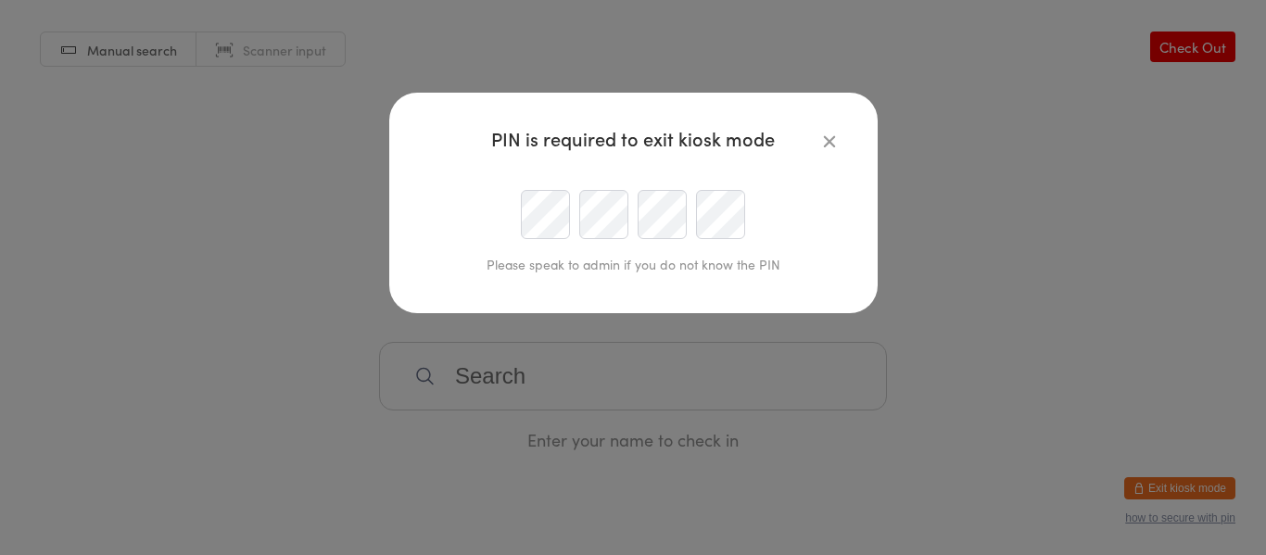
type input "[PERSON_NAME][EMAIL_ADDRESS][DOMAIN_NAME]"
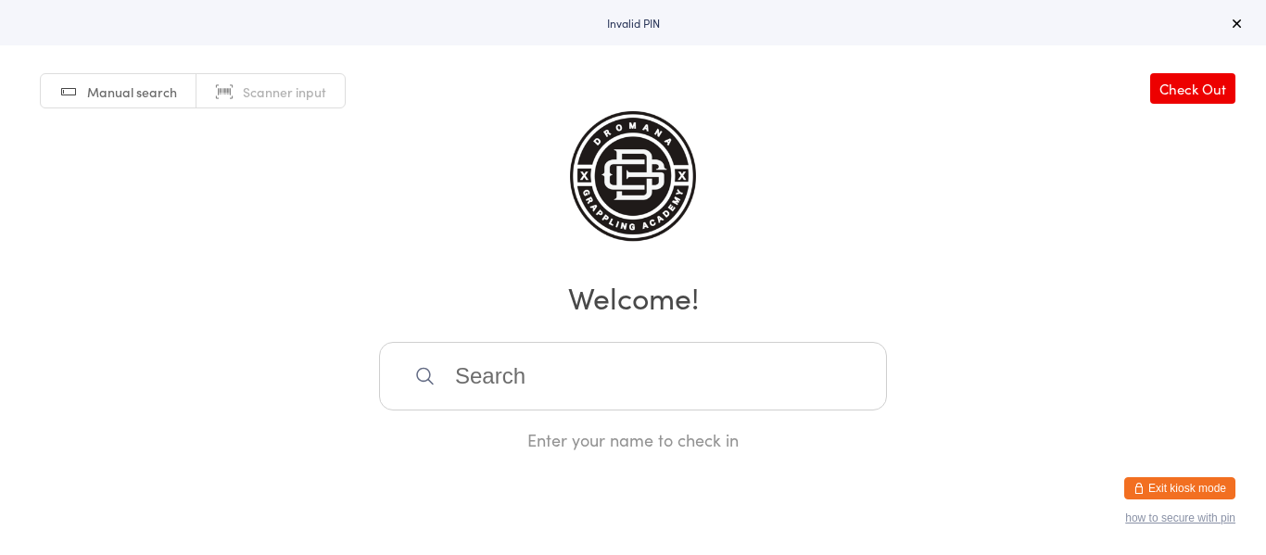
click at [695, 451] on html "Invalid PIN Manual search Scanner input Check Out Welcome! Enter your name to c…" at bounding box center [633, 277] width 1266 height 555
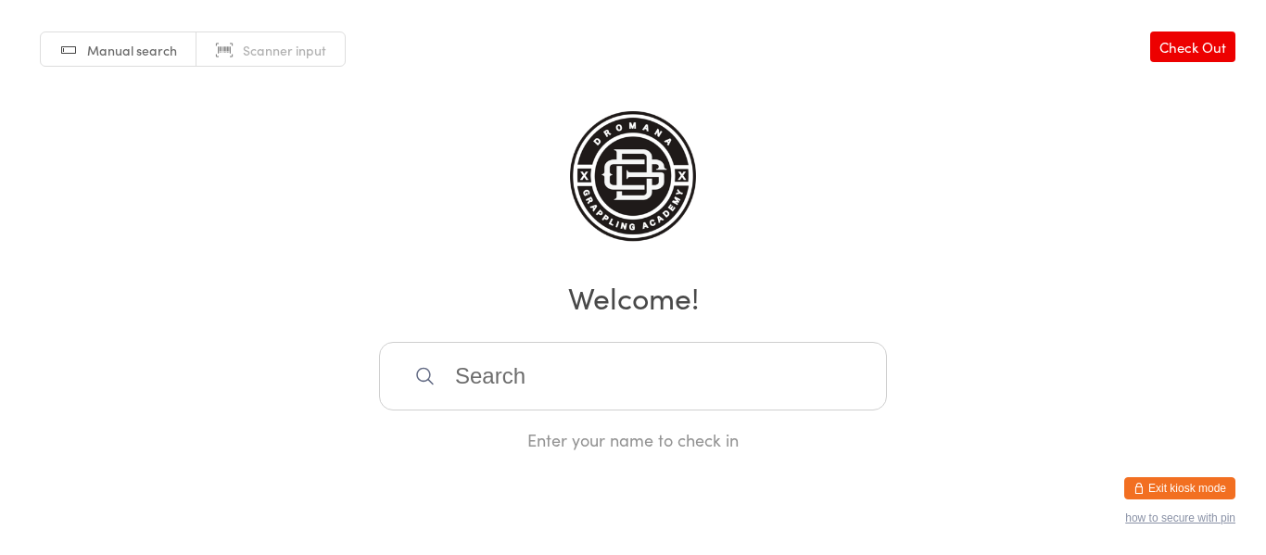
click at [995, 179] on div "Manual search Scanner input Check Out Welcome! Enter your name to check in" at bounding box center [633, 225] width 1266 height 451
